Goal: Task Accomplishment & Management: Use online tool/utility

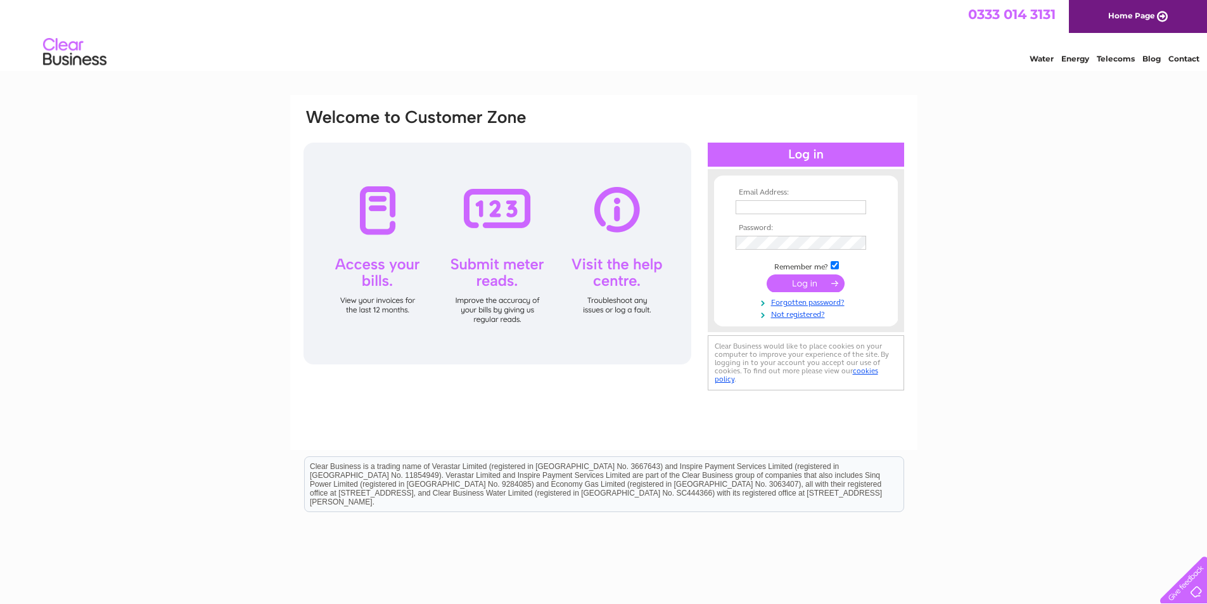
type input "rcferguson@btconnect.com"
click at [796, 288] on input "submit" at bounding box center [806, 283] width 78 height 18
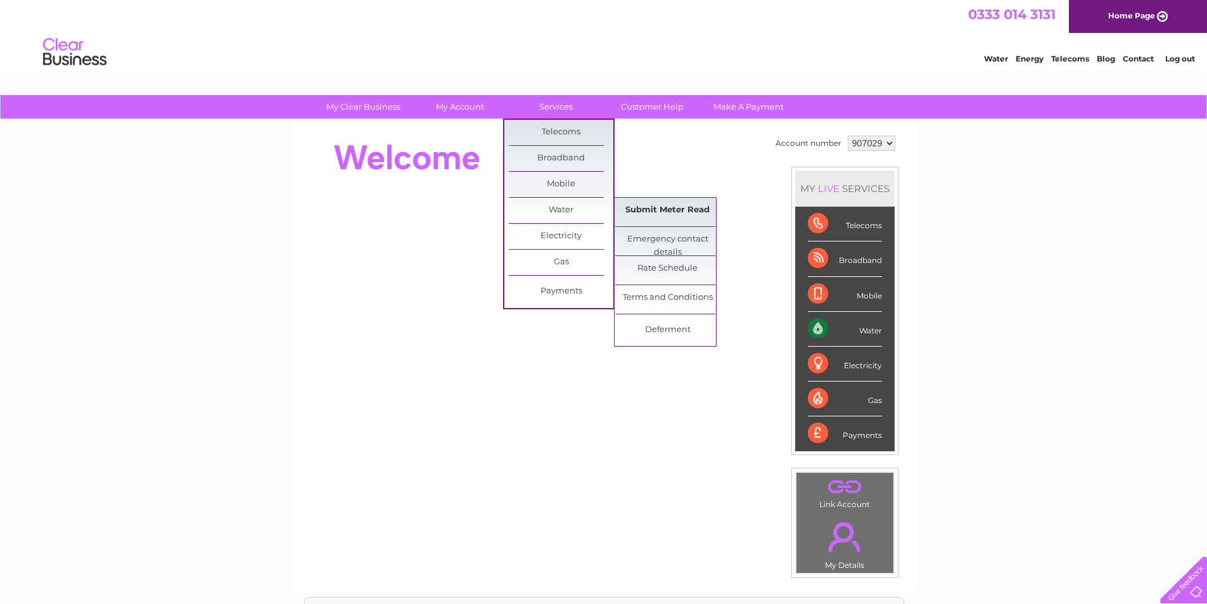
click at [645, 208] on link "Submit Meter Read" at bounding box center [667, 210] width 105 height 25
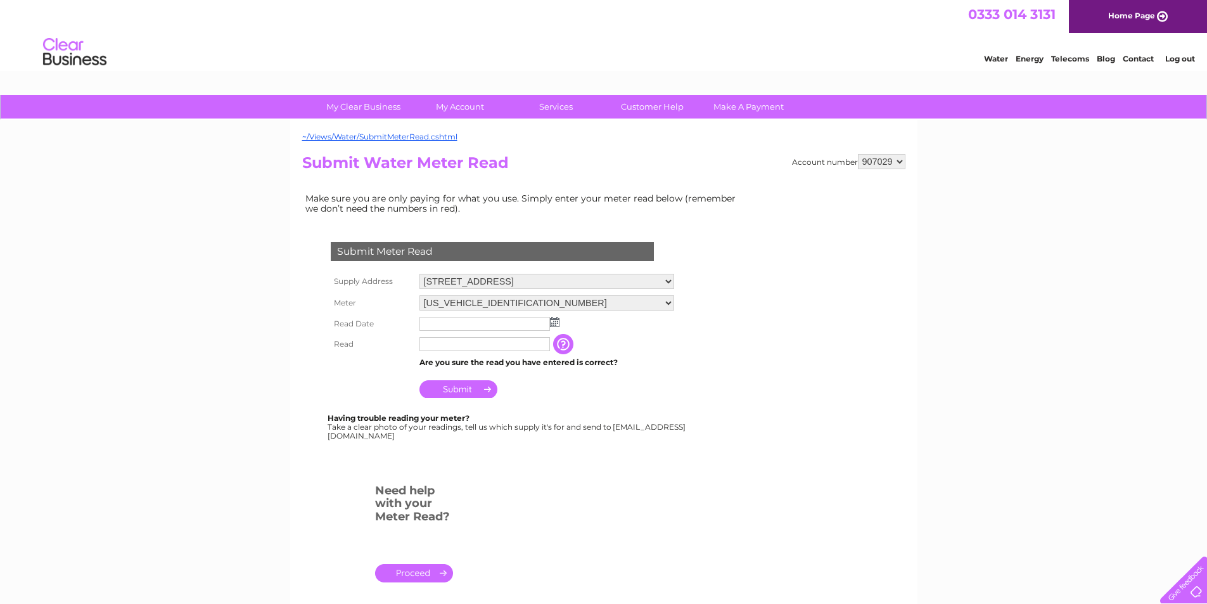
click at [558, 322] on img at bounding box center [555, 322] width 10 height 10
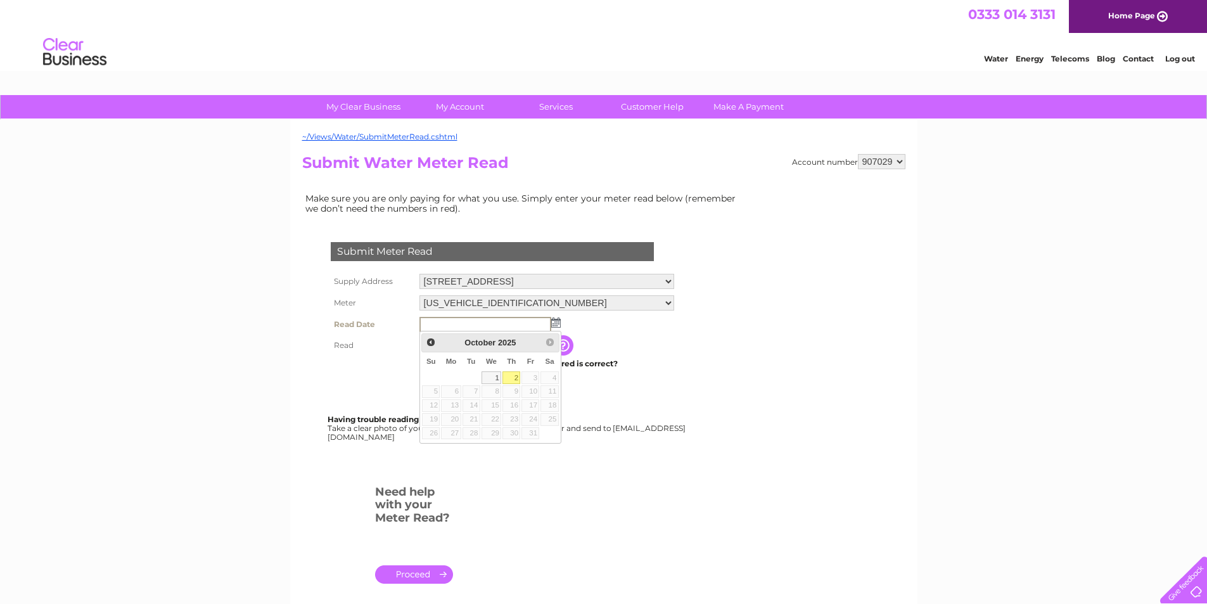
click at [515, 379] on link "2" at bounding box center [511, 377] width 18 height 13
type input "2025/10/02"
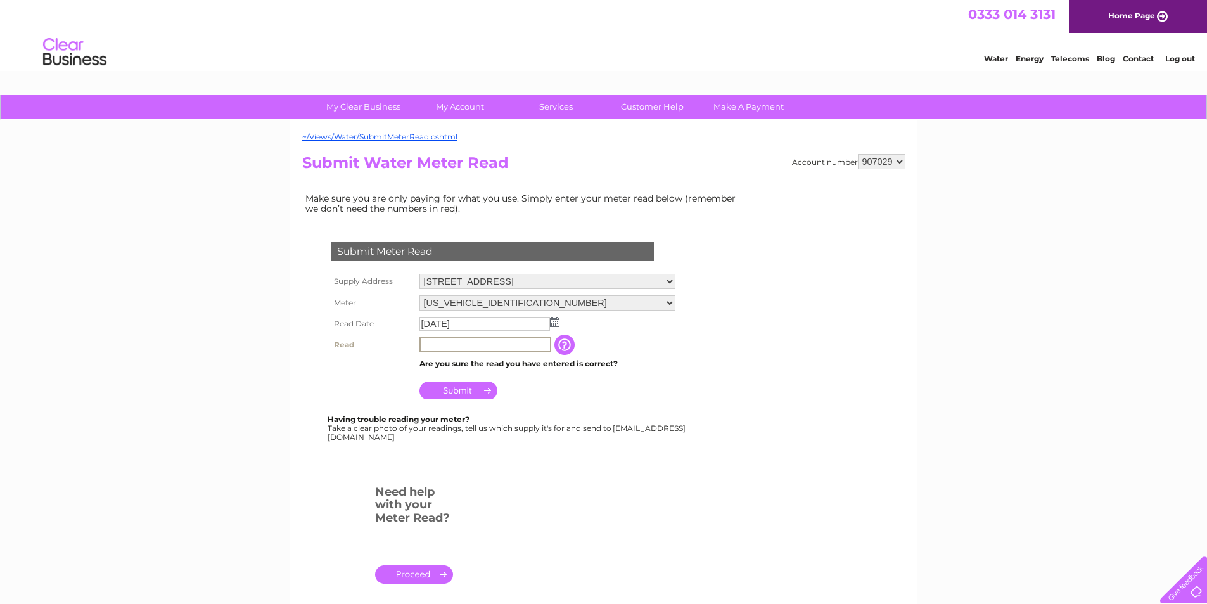
click at [522, 342] on input "text" at bounding box center [485, 344] width 132 height 15
type input "00412"
click at [466, 393] on input "Submit" at bounding box center [458, 389] width 78 height 18
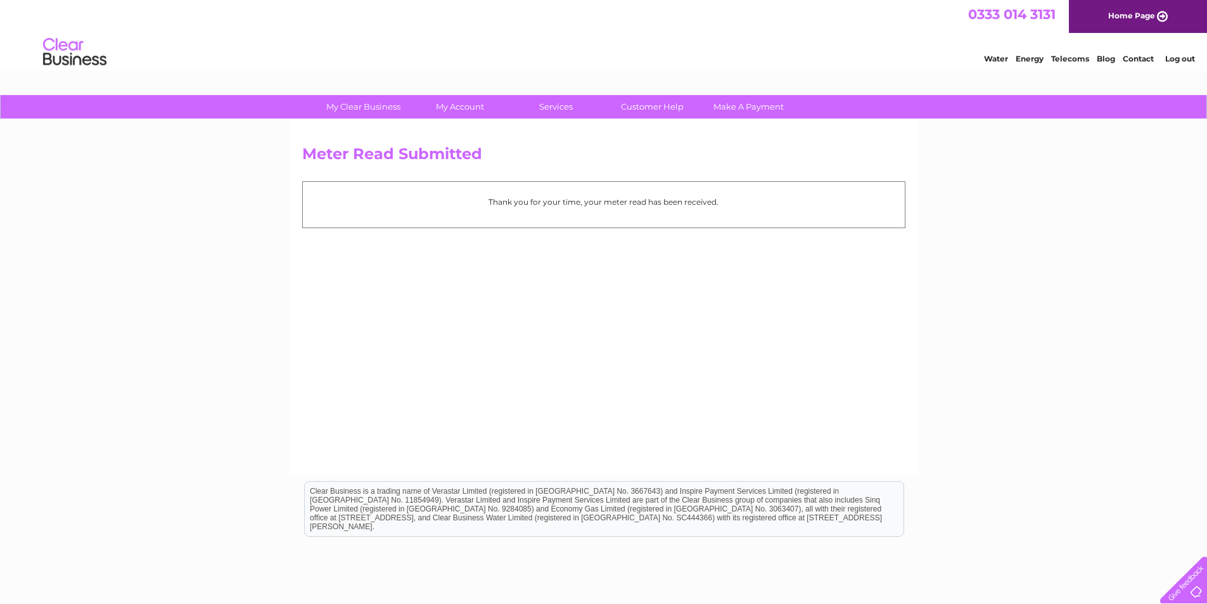
click at [1178, 57] on link "Log out" at bounding box center [1180, 59] width 30 height 10
